Goal: Complete application form: Complete application form

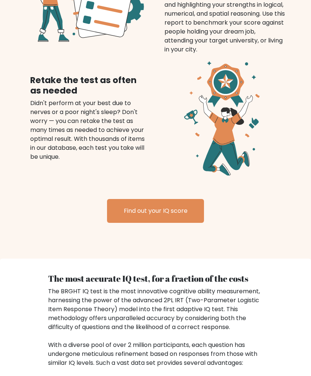
scroll to position [695, 0]
click at [174, 217] on link "Find out your IQ score" at bounding box center [155, 211] width 97 height 24
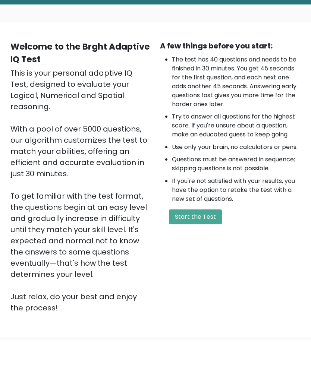
scroll to position [76, 0]
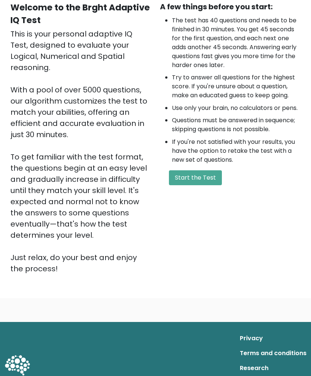
click at [207, 175] on button "Start the Test" at bounding box center [195, 177] width 53 height 15
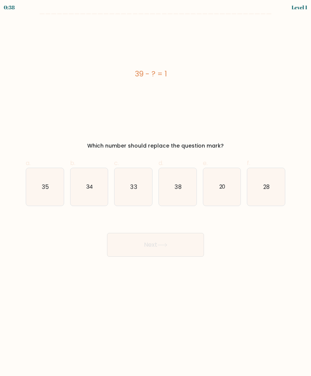
click at [179, 187] on text "38" at bounding box center [177, 187] width 7 height 8
click at [156, 188] on input "d. 38" at bounding box center [155, 190] width 0 height 5
radio input "true"
click at [145, 248] on button "Next" at bounding box center [155, 245] width 97 height 24
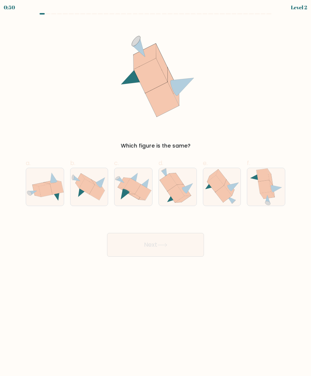
click at [90, 182] on icon at bounding box center [87, 187] width 16 height 16
click at [155, 188] on input "b." at bounding box center [155, 190] width 0 height 5
radio input "true"
click at [169, 249] on button "Next" at bounding box center [155, 245] width 97 height 24
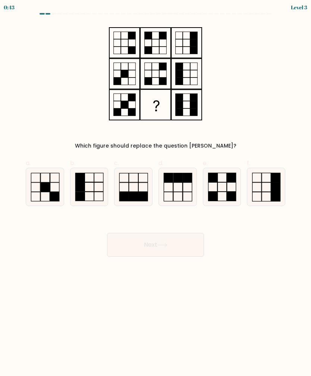
click at [226, 184] on icon at bounding box center [222, 187] width 38 height 38
click at [156, 188] on input "e." at bounding box center [155, 190] width 0 height 5
radio input "true"
click at [166, 245] on icon at bounding box center [162, 244] width 9 height 3
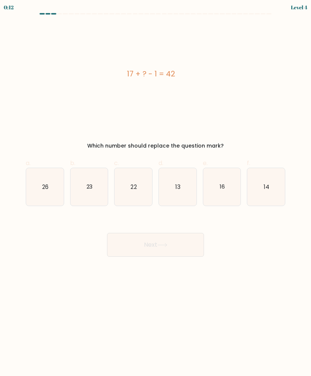
click at [276, 186] on icon "14" at bounding box center [266, 187] width 38 height 38
click at [156, 188] on input "f. 14" at bounding box center [155, 190] width 0 height 5
radio input "true"
click at [175, 247] on button "Next" at bounding box center [155, 245] width 97 height 24
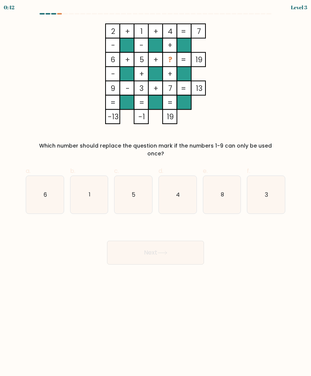
click at [227, 193] on icon "8" at bounding box center [222, 195] width 38 height 38
click at [156, 193] on input "e. 8" at bounding box center [155, 190] width 0 height 5
radio input "true"
click at [189, 241] on button "Next" at bounding box center [155, 253] width 97 height 24
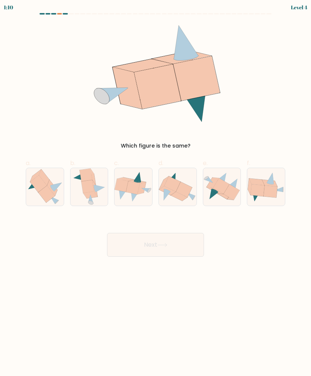
click at [175, 187] on icon at bounding box center [172, 184] width 16 height 16
click at [156, 188] on input "d." at bounding box center [155, 190] width 0 height 5
radio input "true"
click at [170, 242] on button "Next" at bounding box center [155, 245] width 97 height 24
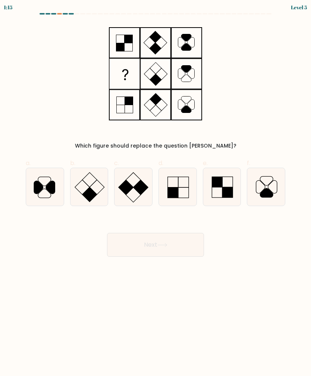
click at [185, 190] on icon at bounding box center [178, 187] width 38 height 38
click at [156, 190] on input "d." at bounding box center [155, 190] width 0 height 5
radio input "true"
click at [222, 191] on rect at bounding box center [217, 192] width 10 height 10
click at [156, 191] on input "e." at bounding box center [155, 190] width 0 height 5
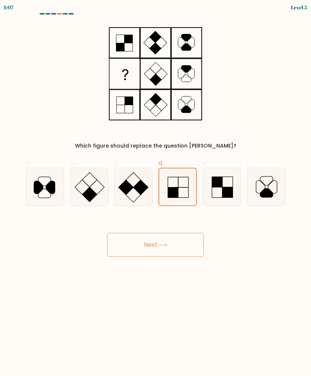
radio input "true"
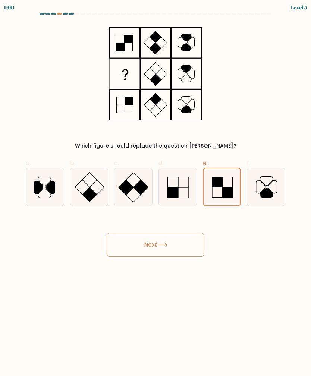
click at [183, 247] on button "Next" at bounding box center [155, 245] width 97 height 24
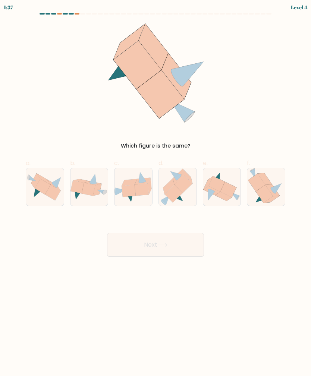
click at [88, 192] on icon at bounding box center [88, 189] width 13 height 13
click at [155, 192] on input "b." at bounding box center [155, 190] width 0 height 5
radio input "true"
click at [166, 251] on button "Next" at bounding box center [155, 245] width 97 height 24
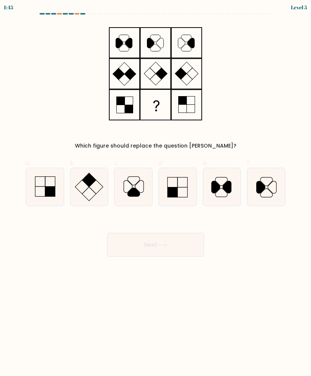
click at [186, 185] on icon at bounding box center [178, 187] width 38 height 38
click at [156, 188] on input "d." at bounding box center [155, 190] width 0 height 5
radio input "true"
click at [53, 192] on rect at bounding box center [50, 191] width 10 height 10
click at [155, 192] on input "a." at bounding box center [155, 190] width 0 height 5
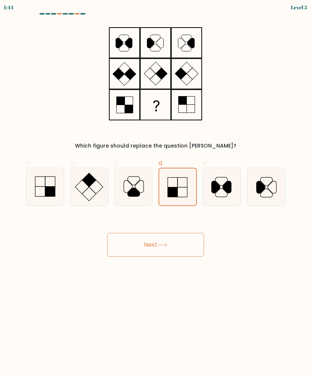
radio input "true"
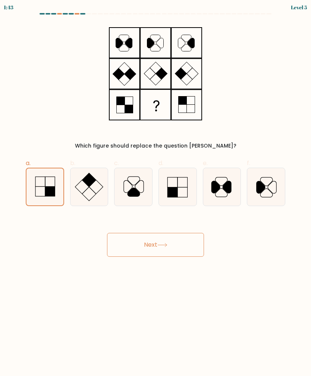
click at [141, 237] on button "Next" at bounding box center [155, 245] width 97 height 24
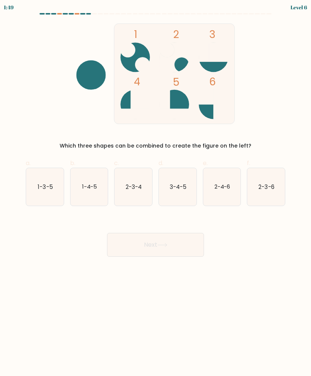
click at [171, 192] on icon "3-4-5" at bounding box center [178, 187] width 38 height 38
click at [156, 192] on input "d. 3-4-5" at bounding box center [155, 190] width 0 height 5
radio input "true"
click at [181, 252] on button "Next" at bounding box center [155, 245] width 97 height 24
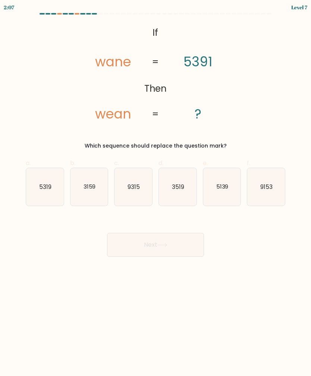
click at [35, 205] on icon "5319" at bounding box center [45, 187] width 38 height 38
click at [155, 193] on input "a. 5319" at bounding box center [155, 190] width 0 height 5
radio input "true"
click at [219, 188] on text "5139" at bounding box center [222, 187] width 12 height 8
click at [156, 188] on input "e. 5139" at bounding box center [155, 190] width 0 height 5
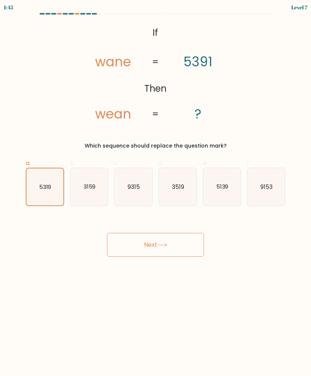
radio input "true"
click at [174, 246] on button "Next" at bounding box center [155, 245] width 97 height 24
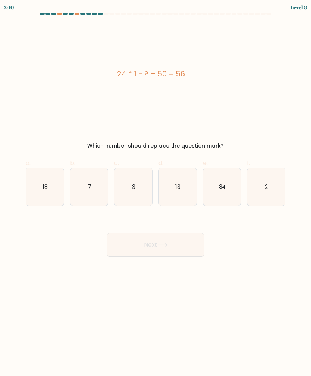
click at [185, 182] on icon "13" at bounding box center [178, 187] width 38 height 38
click at [156, 188] on input "d. 13" at bounding box center [155, 190] width 0 height 5
radio input "true"
click at [46, 178] on icon "18" at bounding box center [45, 187] width 38 height 38
click at [155, 188] on input "a. 18" at bounding box center [155, 190] width 0 height 5
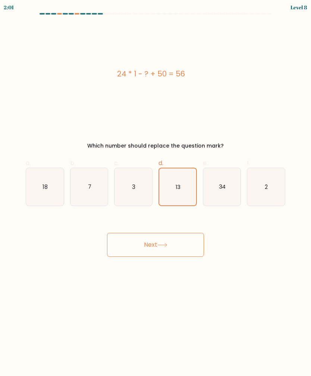
radio input "true"
click at [142, 248] on button "Next" at bounding box center [155, 245] width 97 height 24
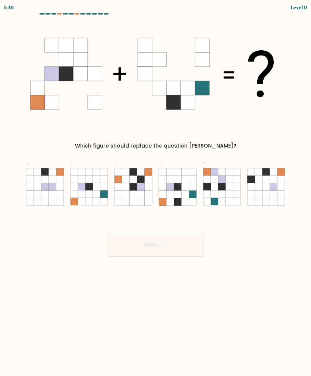
click at [173, 193] on icon at bounding box center [169, 193] width 7 height 7
click at [156, 193] on input "d." at bounding box center [155, 190] width 0 height 5
radio input "true"
click at [140, 242] on button "Next" at bounding box center [155, 245] width 97 height 24
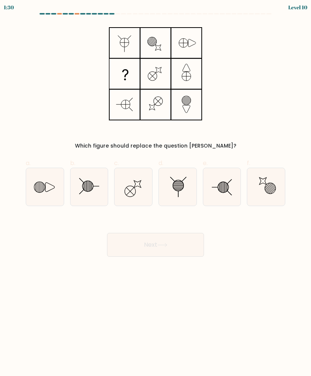
click at [92, 180] on icon at bounding box center [89, 187] width 38 height 38
click at [155, 188] on input "b." at bounding box center [155, 190] width 0 height 5
radio input "true"
click at [173, 246] on button "Next" at bounding box center [155, 245] width 97 height 24
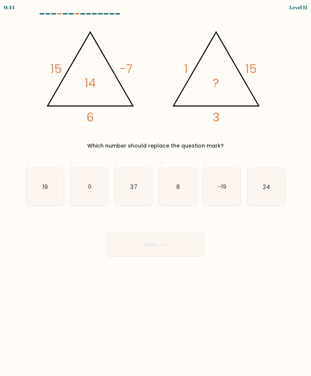
click at [231, 177] on icon "-19" at bounding box center [222, 187] width 38 height 38
click at [156, 188] on input "e. -19" at bounding box center [155, 190] width 0 height 5
radio input "true"
click at [160, 243] on icon at bounding box center [162, 245] width 10 height 4
